Goal: Navigation & Orientation: Understand site structure

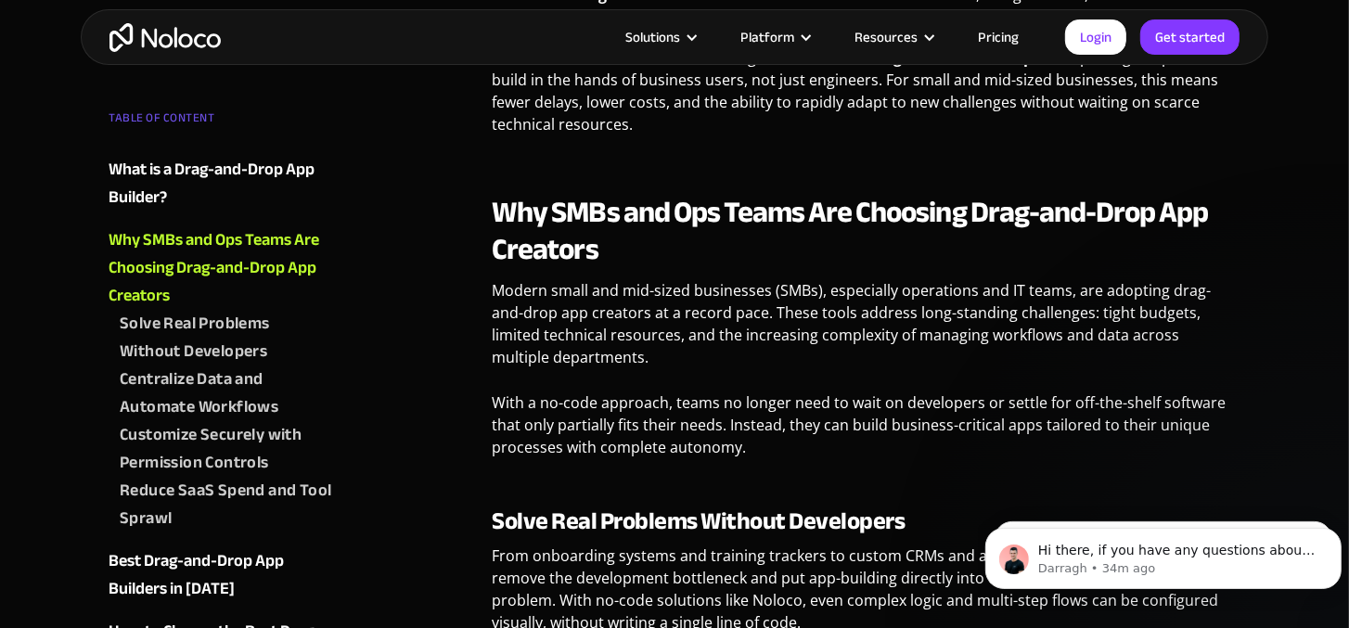
scroll to position [1794, 0]
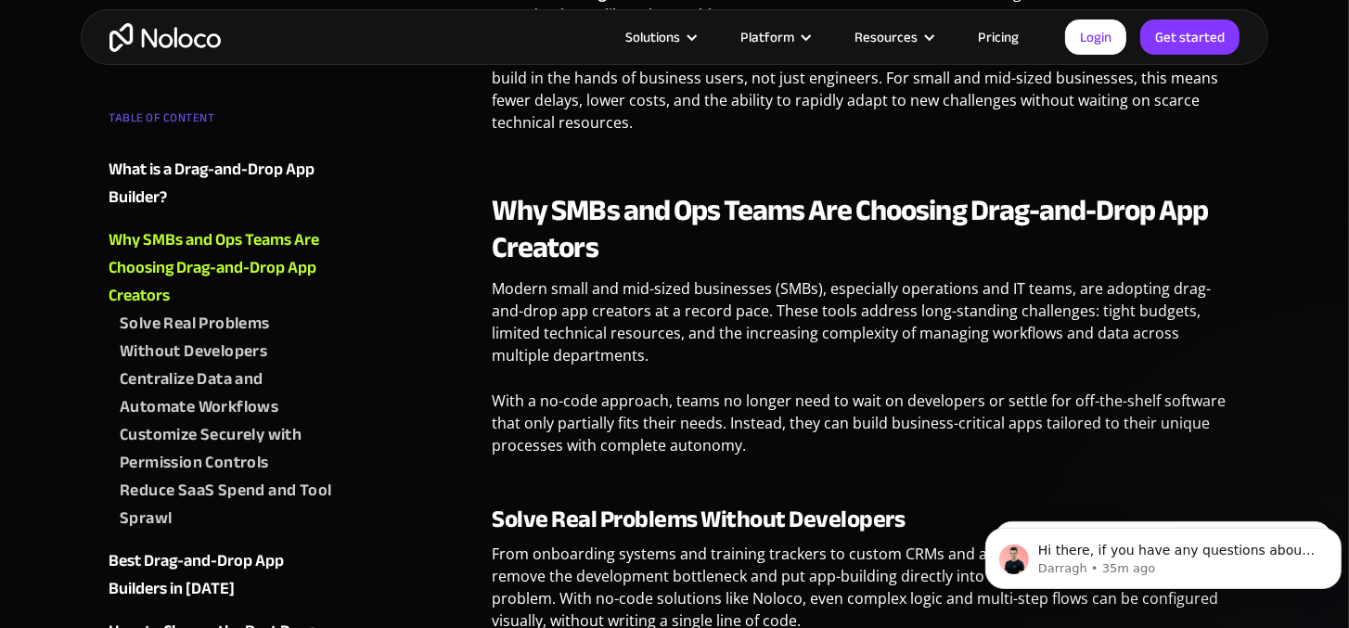
click at [995, 34] on link "Pricing" at bounding box center [998, 37] width 87 height 24
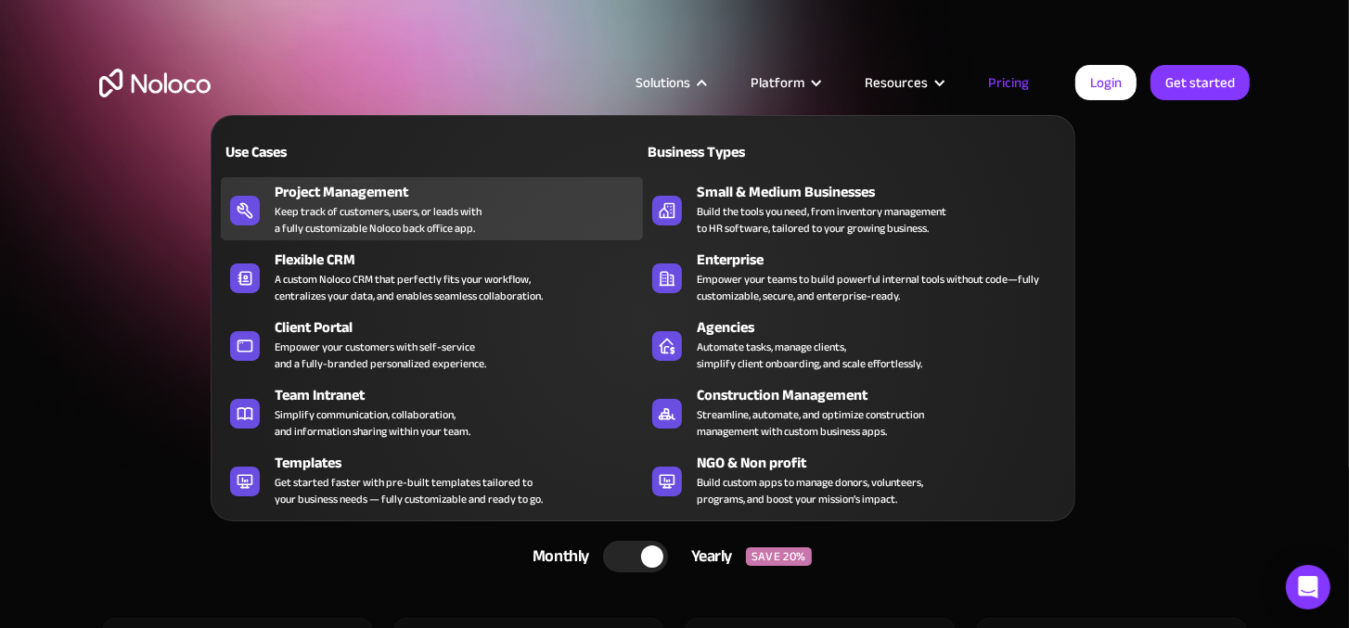
click at [344, 196] on div "Project Management" at bounding box center [463, 192] width 377 height 22
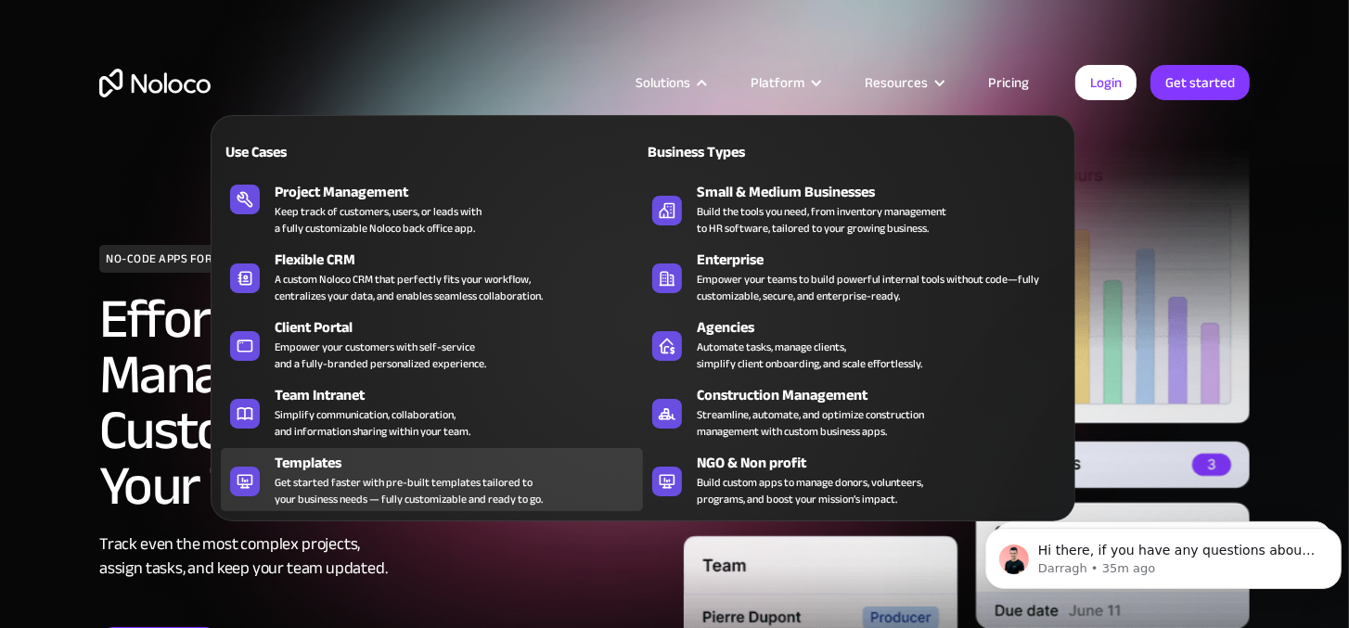
click at [484, 507] on link "Templates Get started faster with pre-built templates tailored to your business…" at bounding box center [432, 479] width 422 height 63
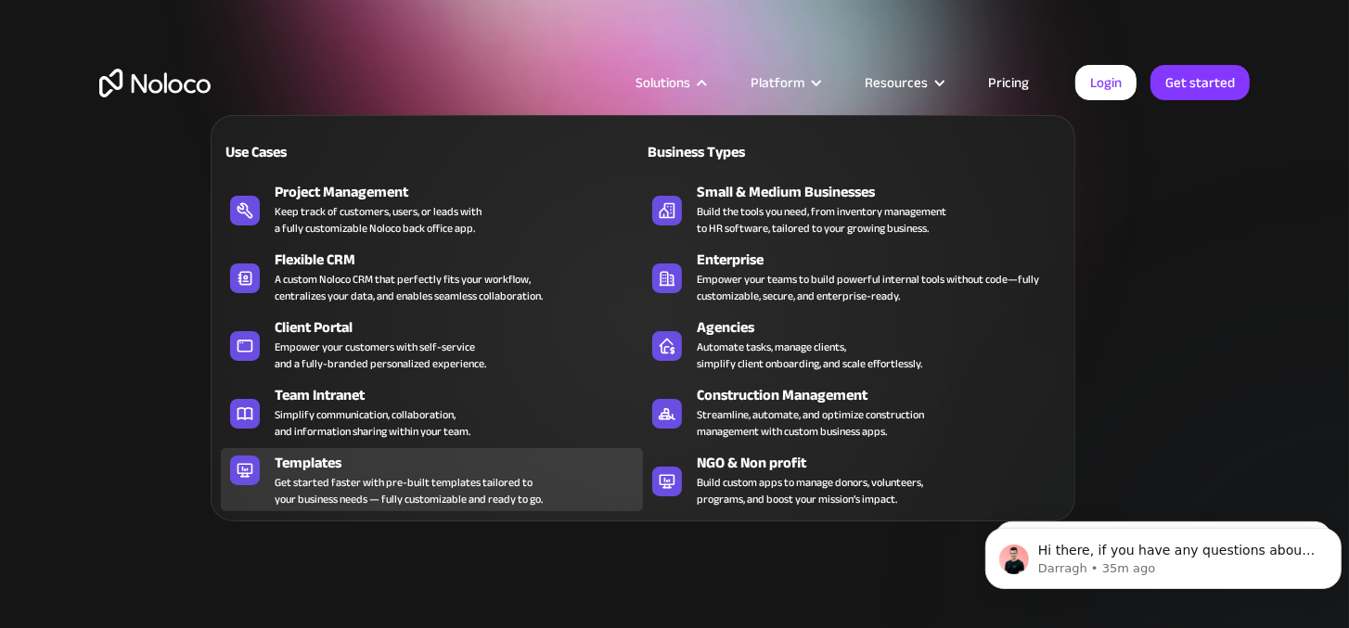
click at [234, 464] on icon at bounding box center [245, 470] width 30 height 19
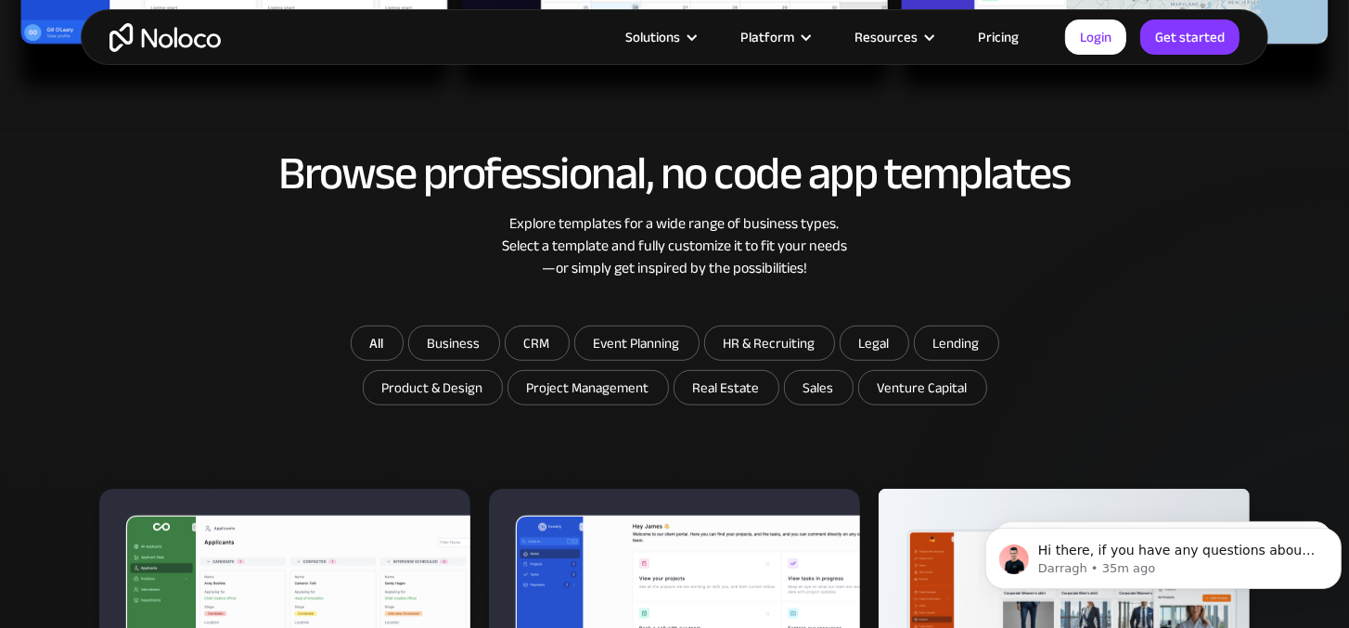
scroll to position [866, 0]
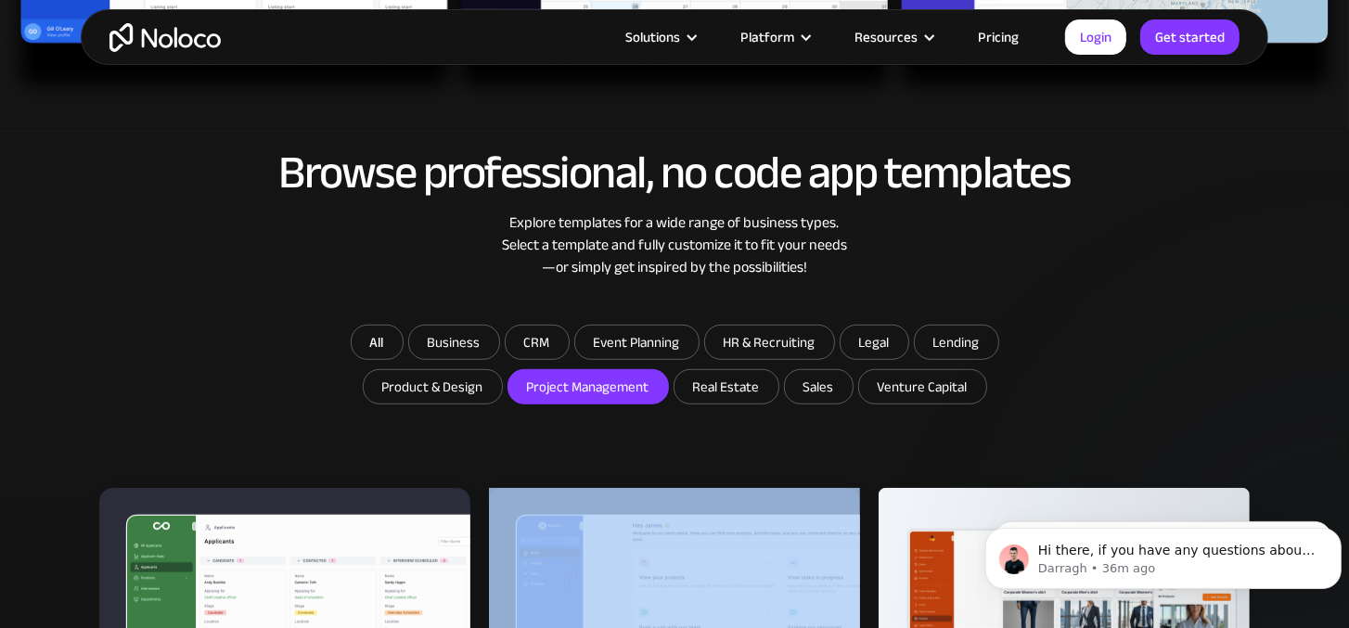
drag, startPoint x: 591, startPoint y: 423, endPoint x: 593, endPoint y: 373, distance: 50.1
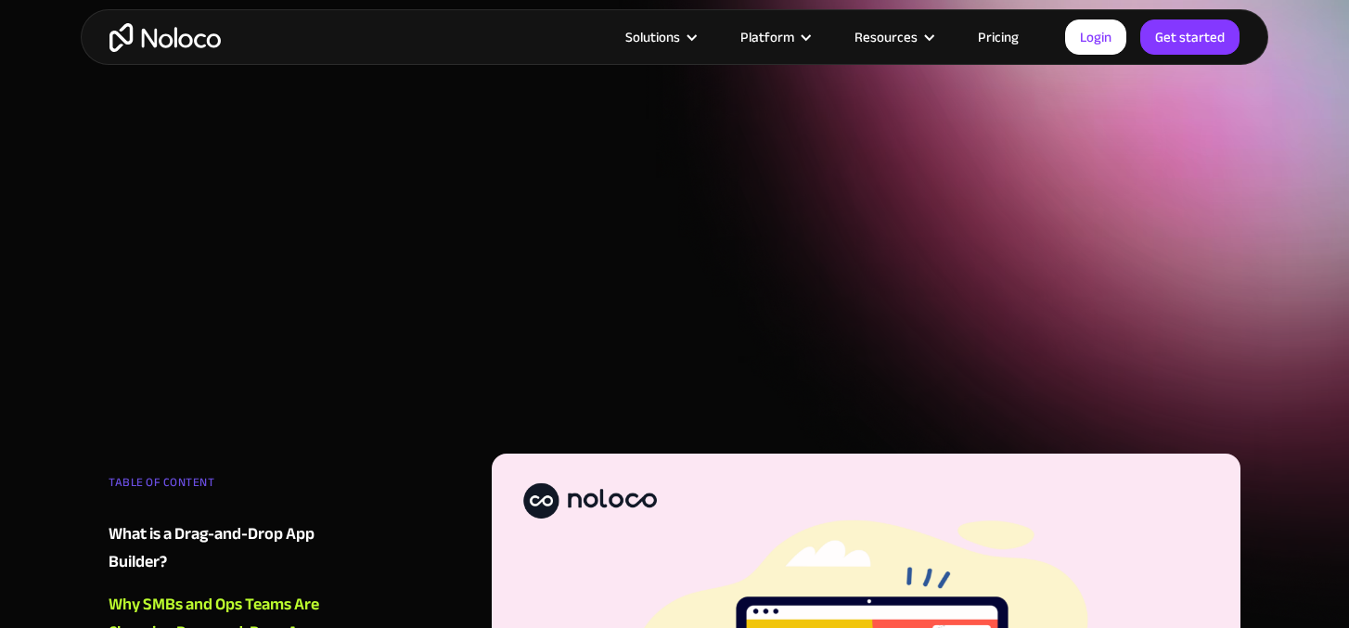
scroll to position [1794, 0]
